Goal: Information Seeking & Learning: Learn about a topic

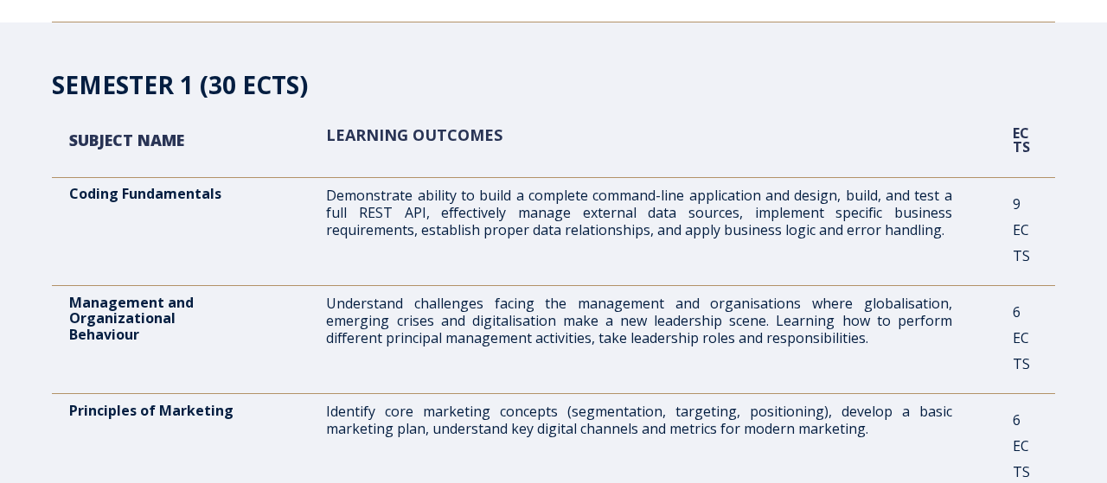
scroll to position [443, 0]
drag, startPoint x: 72, startPoint y: 303, endPoint x: 160, endPoint y: 341, distance: 95.7
click at [160, 341] on p "Management and Organizational Behaviour" at bounding box center [167, 319] width 197 height 48
copy p "Management and Organizational Behaviour"
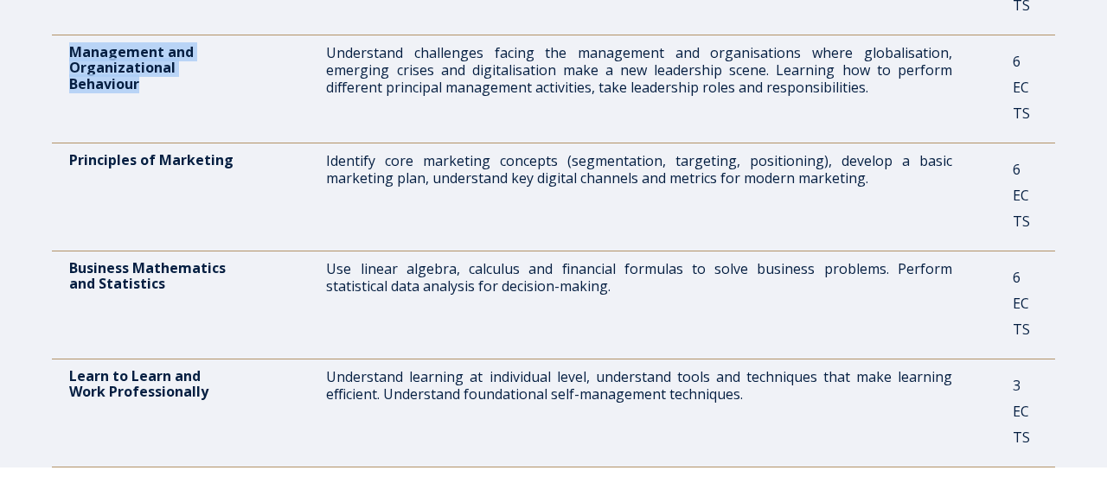
scroll to position [693, 0]
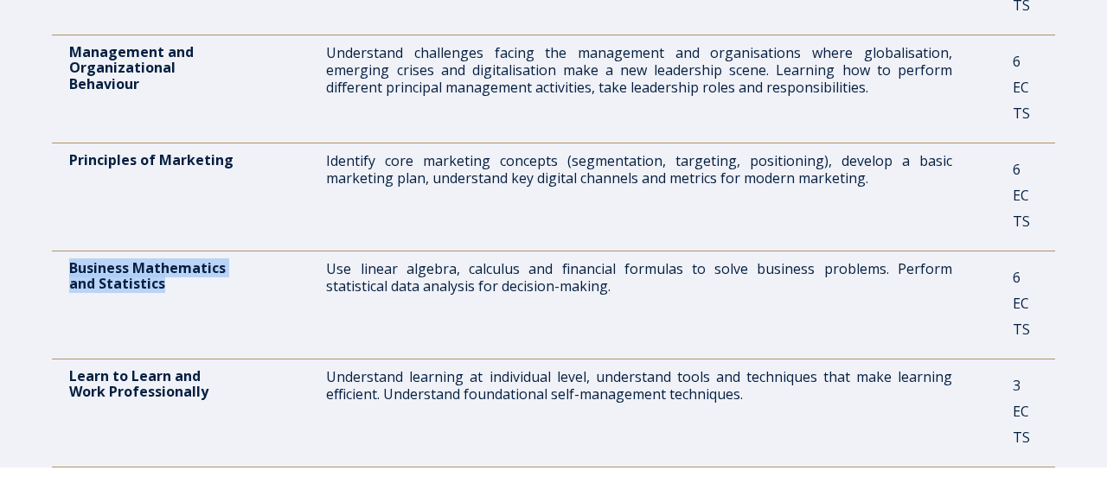
drag, startPoint x: 163, startPoint y: 283, endPoint x: 73, endPoint y: 265, distance: 91.7
click at [73, 265] on p "Business Mathematics and Statistics" at bounding box center [167, 276] width 197 height 32
copy p "Business Mathematics and Statistics"
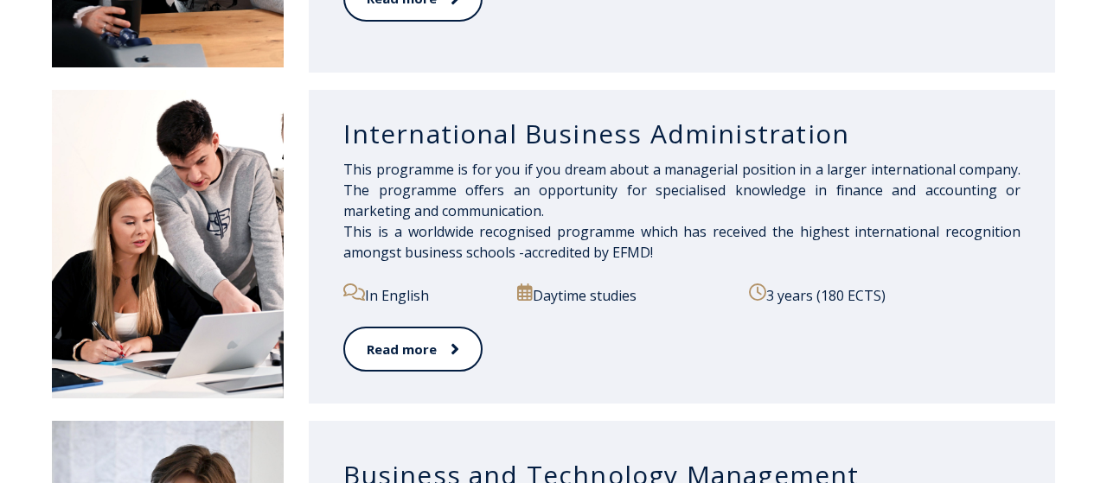
scroll to position [1189, 0]
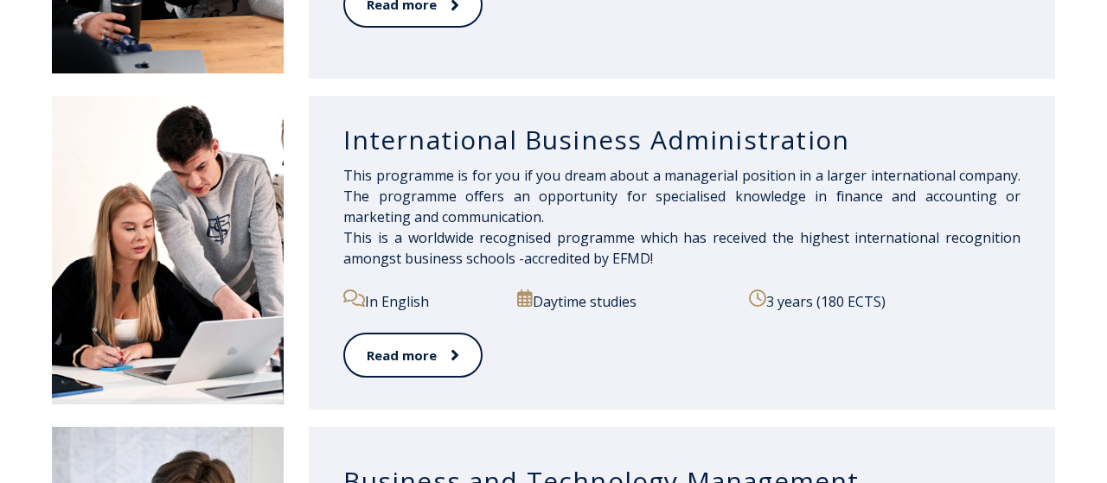
click at [473, 215] on span "This programme is for you if you dream about a managerial position in a larger …" at bounding box center [681, 217] width 677 height 102
click at [419, 346] on link "Read more" at bounding box center [411, 356] width 137 height 48
